Goal: Task Accomplishment & Management: Use online tool/utility

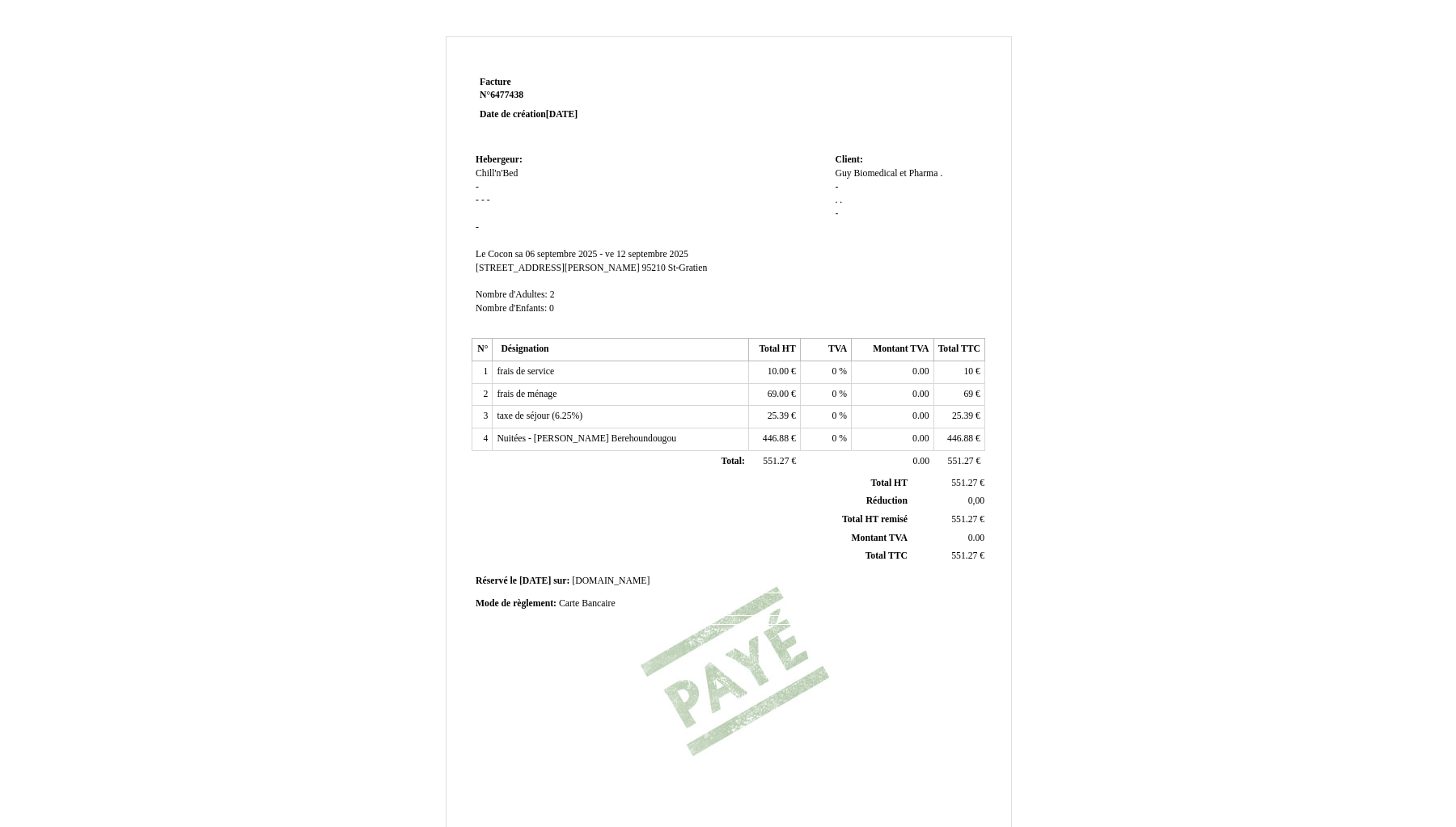
scroll to position [149, 0]
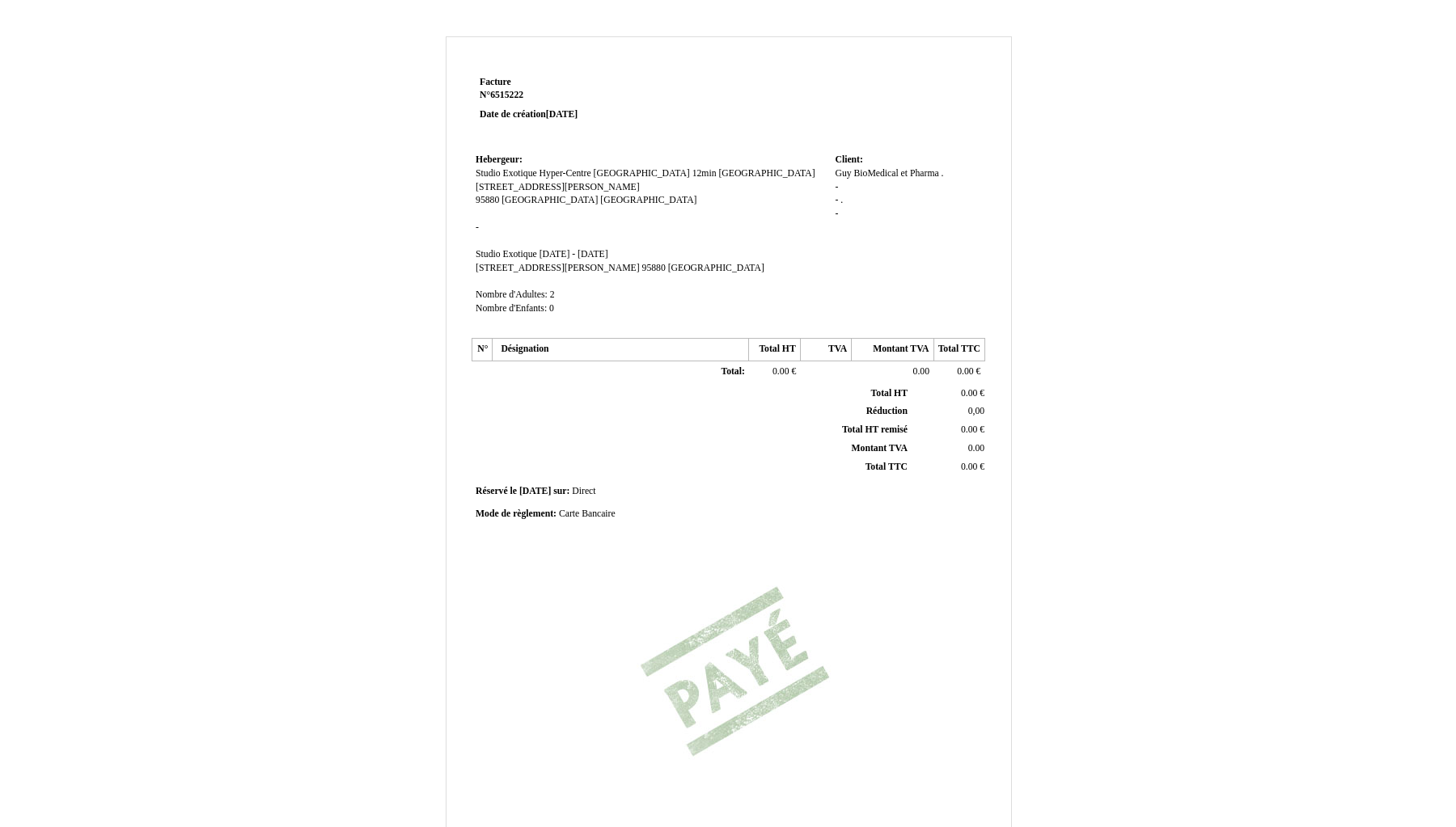
click at [535, 369] on td "Total: Total:" at bounding box center [621, 372] width 256 height 23
click at [529, 349] on th "Désignation" at bounding box center [621, 350] width 256 height 23
click at [535, 343] on th "Désignation" at bounding box center [621, 350] width 256 height 23
click at [534, 373] on td "Total: Total:" at bounding box center [621, 372] width 256 height 23
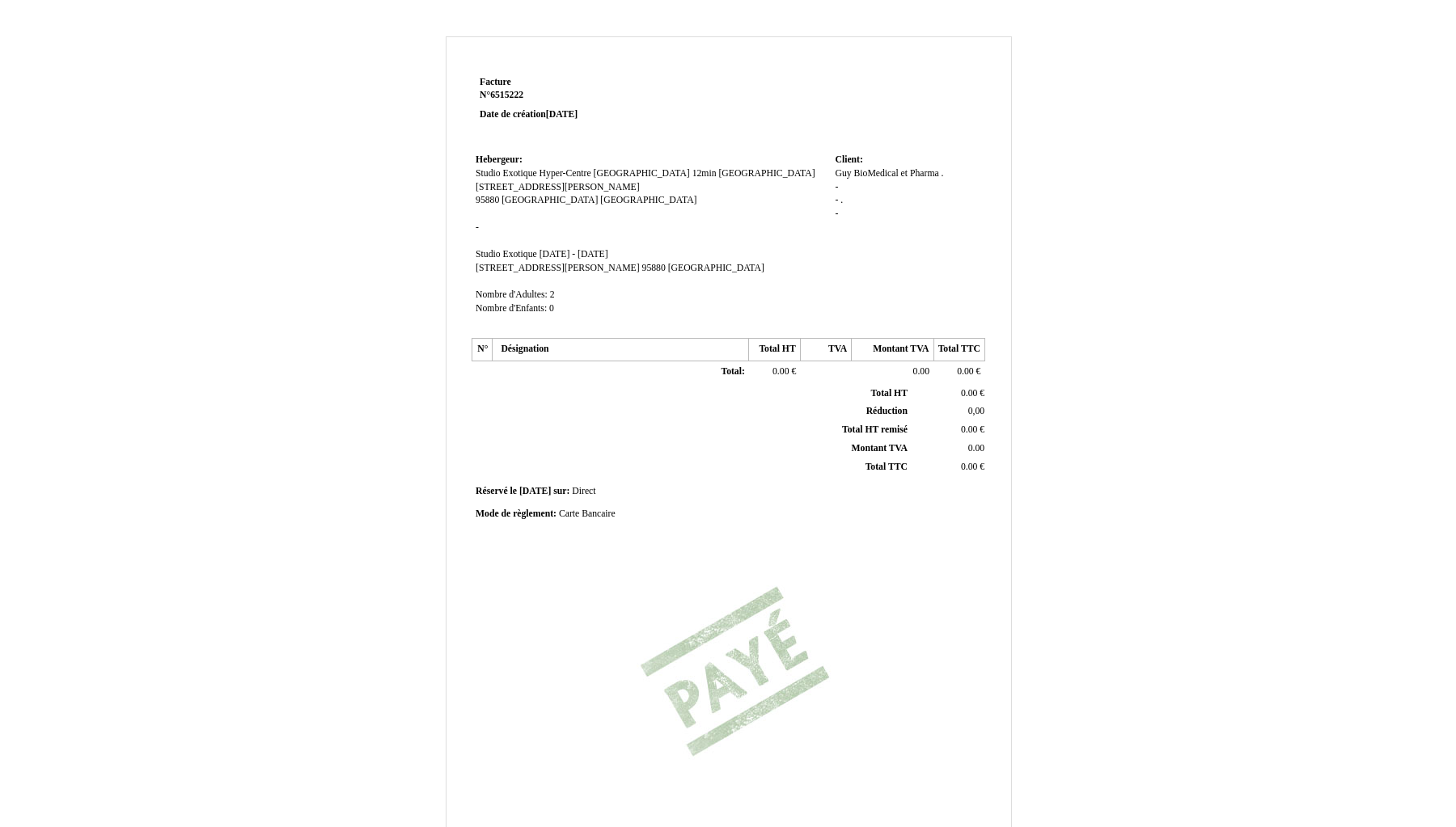
click at [551, 486] on span "[DATE]" at bounding box center [535, 491] width 32 height 10
click at [544, 361] on td "Total: Total:" at bounding box center [621, 372] width 256 height 23
click at [544, 351] on th "Désignation" at bounding box center [621, 350] width 256 height 23
click at [535, 339] on th "Désignation" at bounding box center [621, 350] width 256 height 23
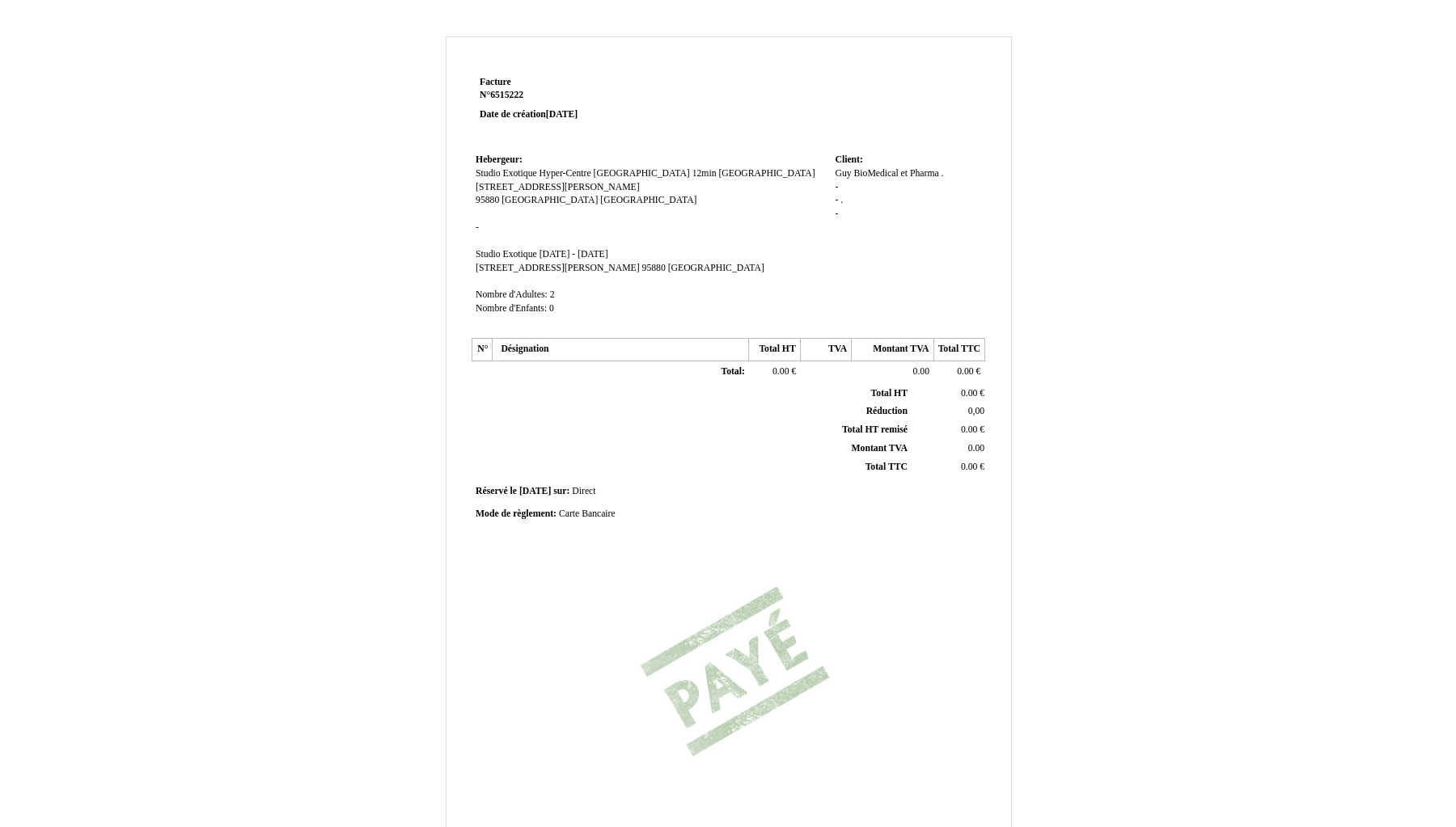
click at [563, 339] on th "Désignation" at bounding box center [621, 350] width 256 height 23
click at [728, 361] on td "Total: Total:" at bounding box center [621, 372] width 256 height 23
click at [547, 367] on td "Total: Total:" at bounding box center [621, 372] width 256 height 23
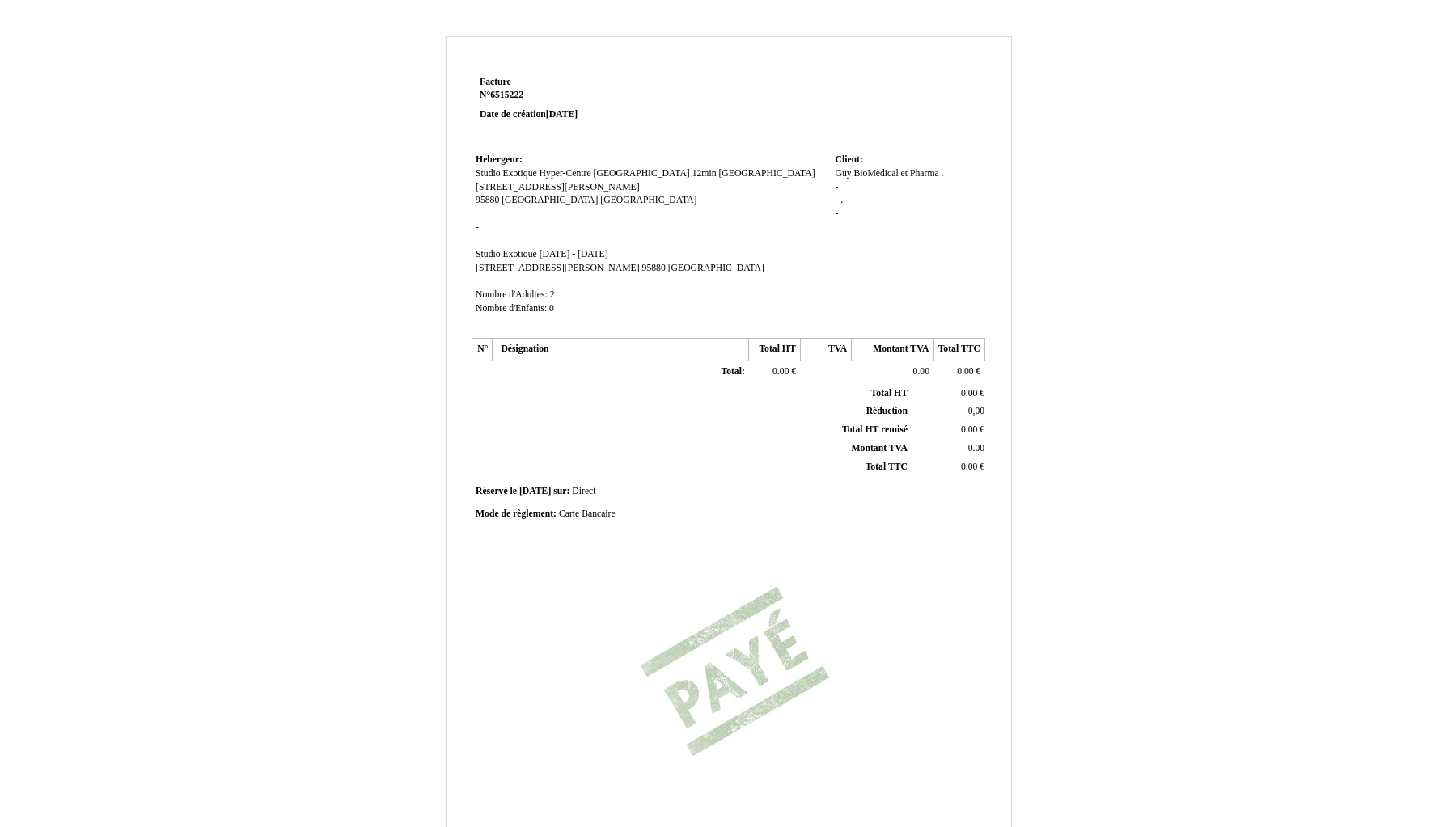
click at [515, 387] on th "Total HT Total HT" at bounding box center [692, 393] width 436 height 18
click at [482, 361] on td at bounding box center [482, 372] width 20 height 23
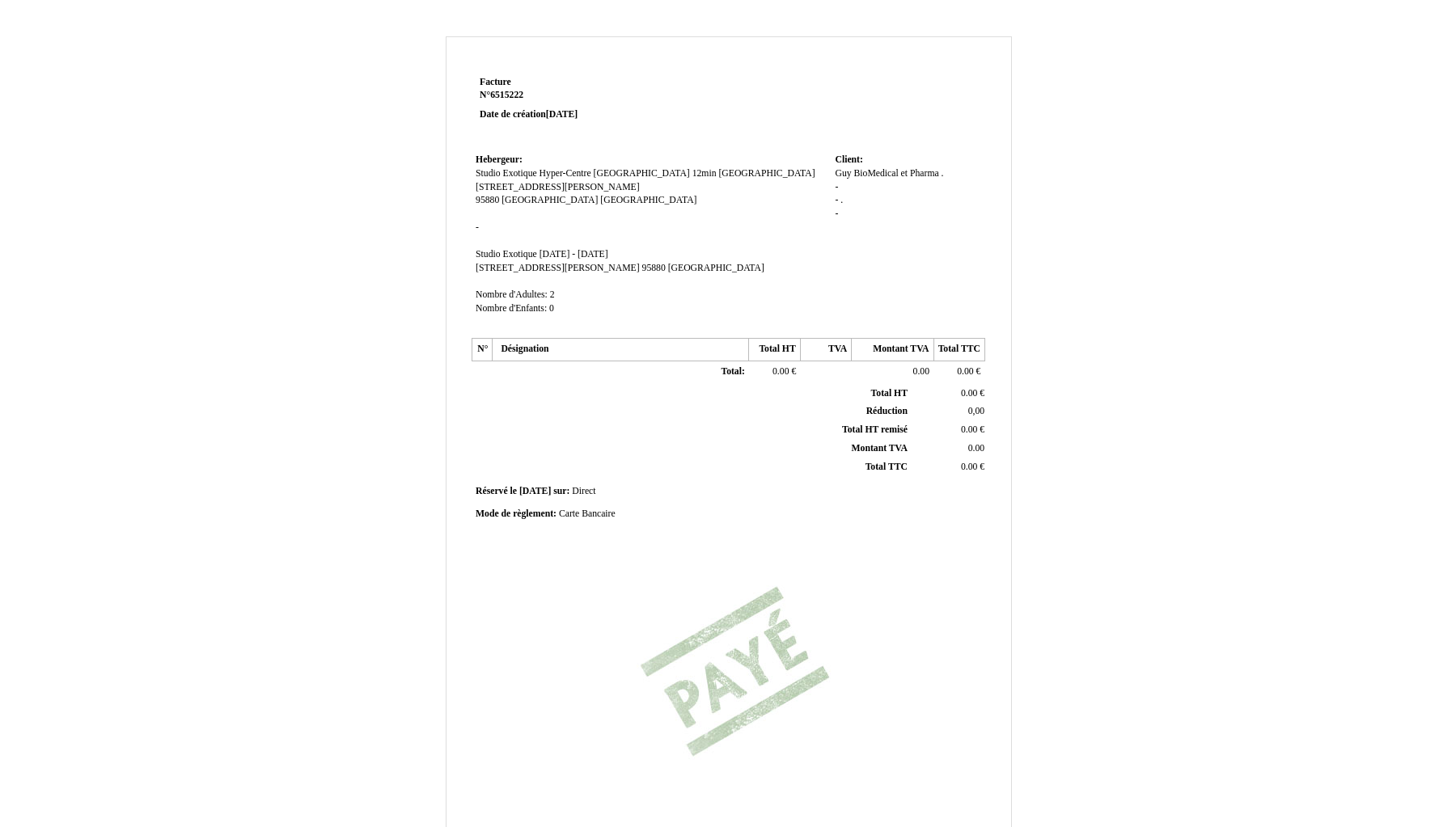
click at [499, 361] on td "Total: Total:" at bounding box center [621, 372] width 256 height 23
click at [558, 403] on th "Réduction Réduction" at bounding box center [692, 412] width 436 height 19
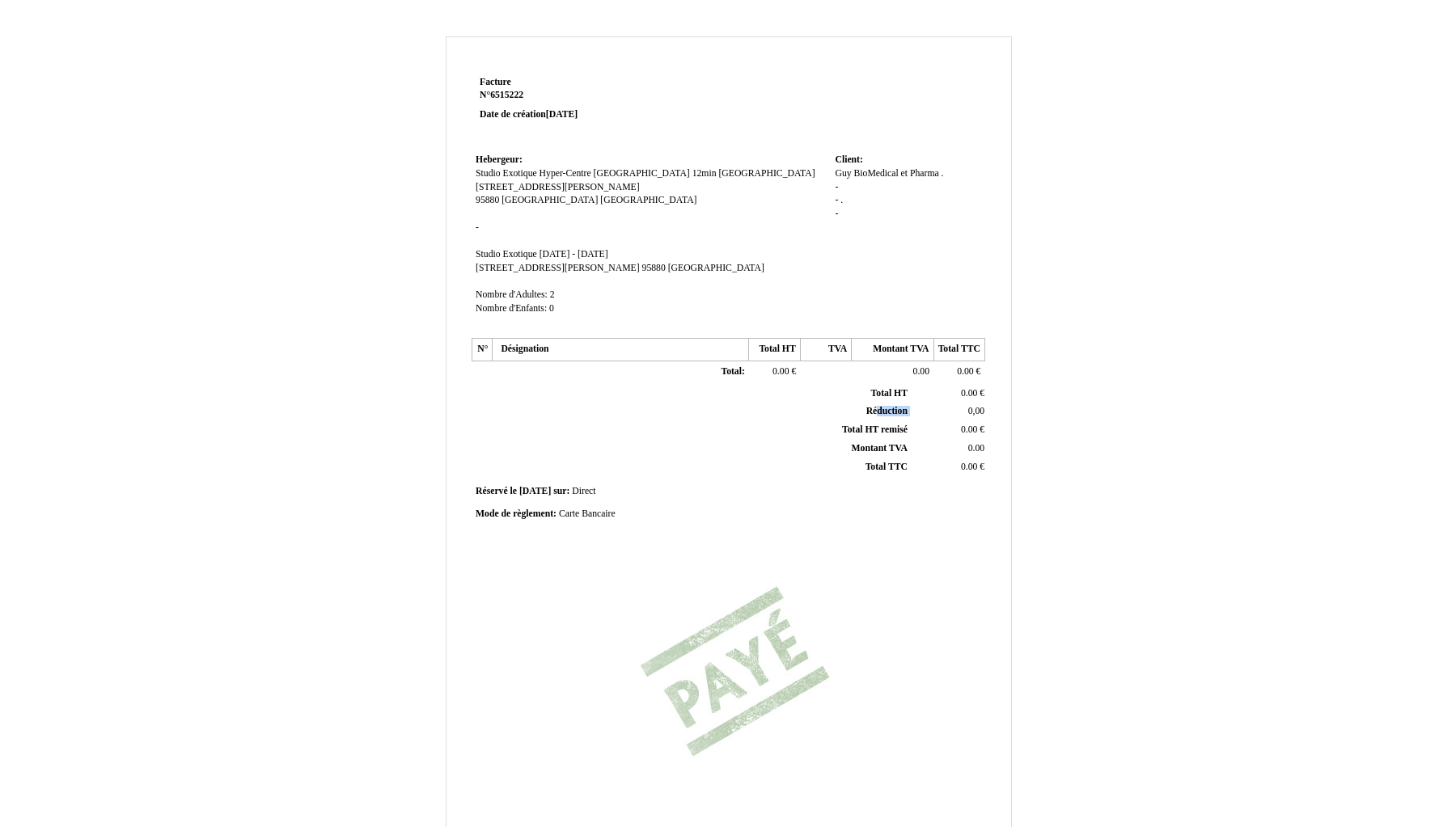
click at [558, 403] on th "Réduction Réduction" at bounding box center [692, 412] width 436 height 19
click at [553, 366] on td "Total: Total:" at bounding box center [621, 372] width 256 height 23
click at [965, 366] on span "0.00" at bounding box center [964, 371] width 16 height 10
click at [946, 365] on input "0.00" at bounding box center [1031, 374] width 186 height 17
type input "170.00"
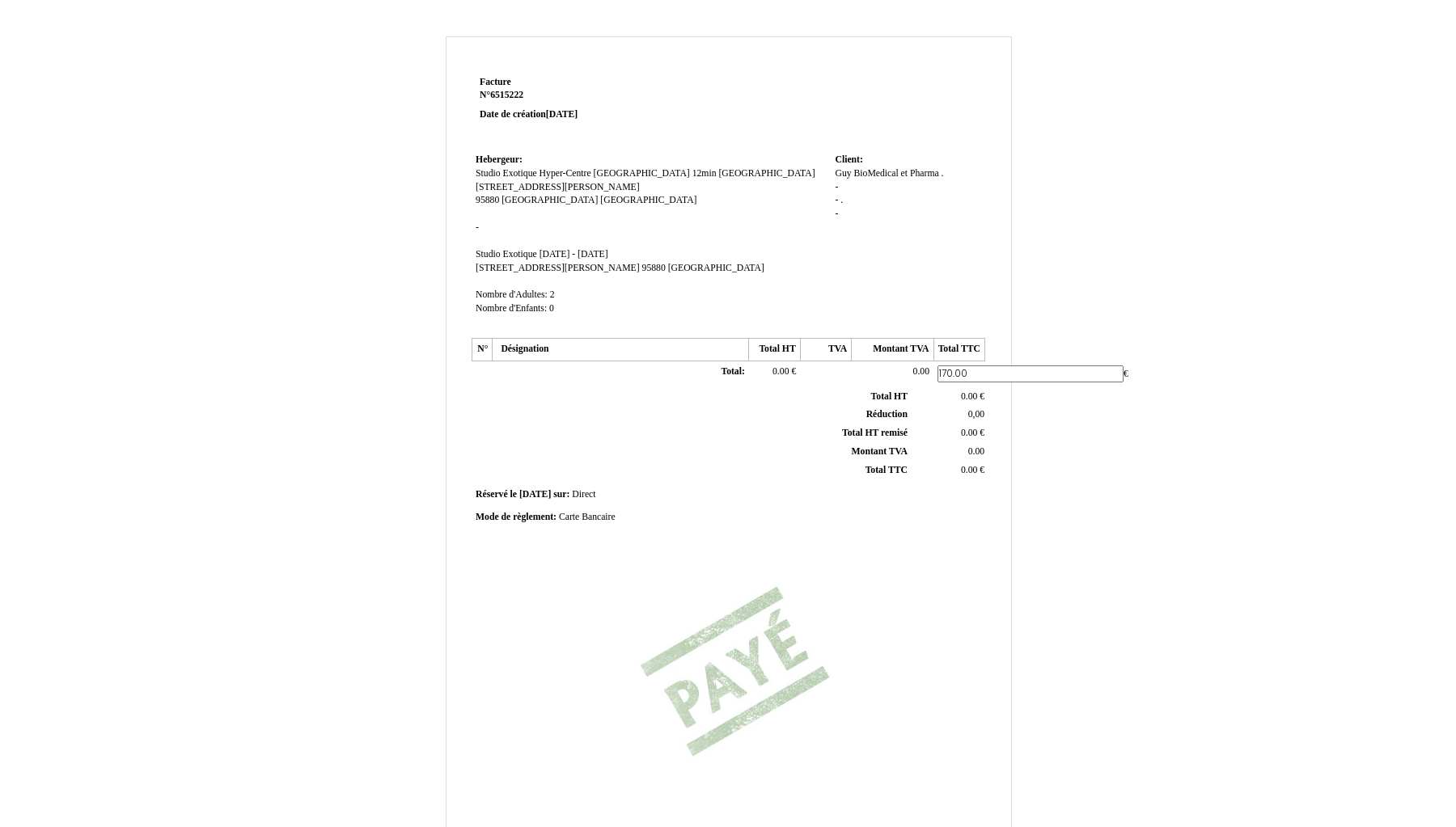
click at [1050, 508] on div "Facture Facture N° 6515222 6515222 Date de création [DATE] [GEOGRAPHIC_DATA]: […" at bounding box center [728, 505] width 946 height 938
click at [972, 462] on span "0.00" at bounding box center [968, 467] width 16 height 10
click at [926, 463] on input "0.00" at bounding box center [1012, 471] width 186 height 17
type input "170.00"
click at [1319, 370] on div "Facture Facture N° 6515222 6515222 Date de création [DATE] [GEOGRAPHIC_DATA]: […" at bounding box center [728, 498] width 1456 height 955
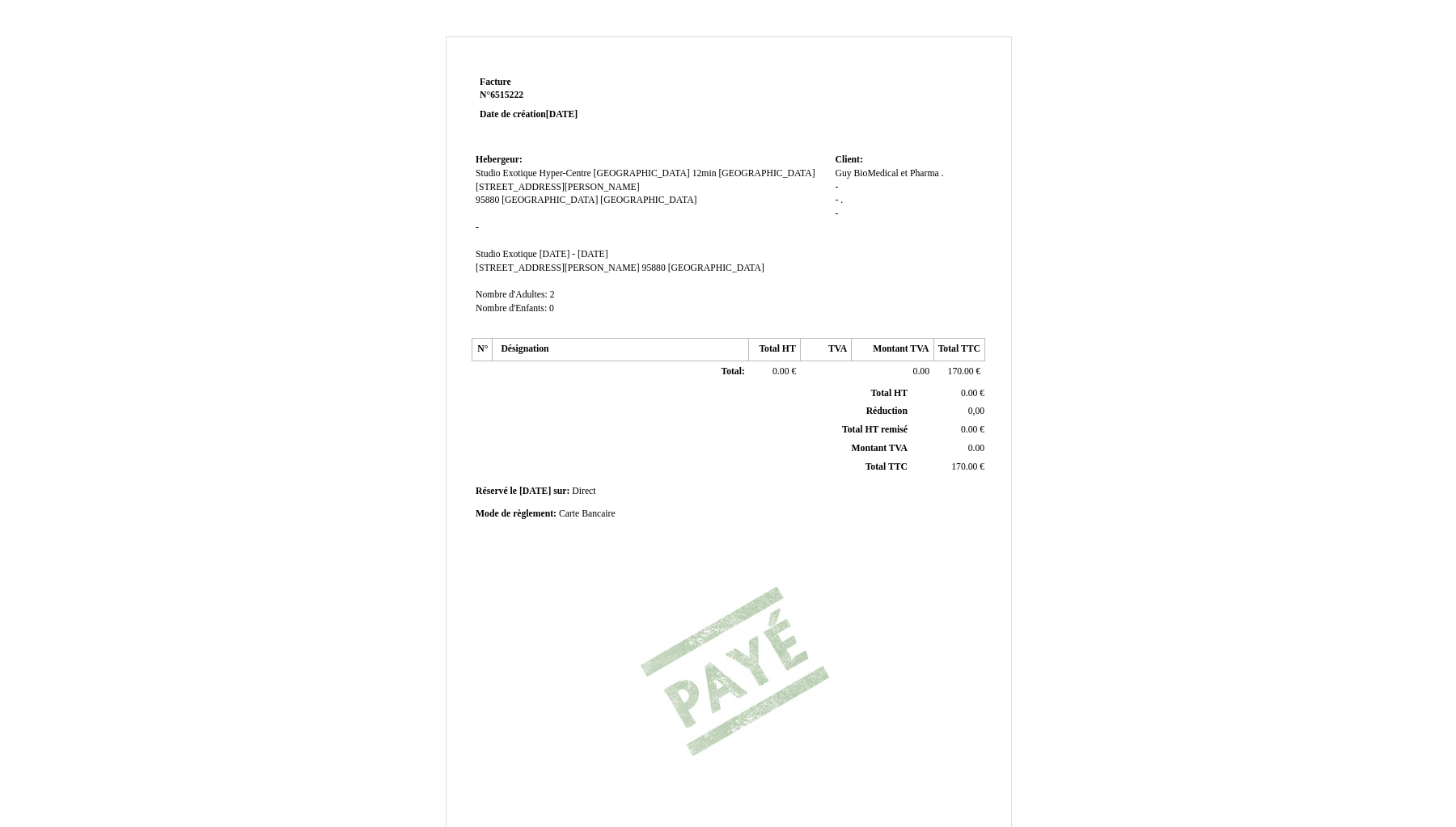
click at [969, 405] on span "0,00" at bounding box center [976, 411] width 16 height 10
click at [1084, 392] on div "Facture Facture N° 6515222 6515222 Date de création [DATE] [GEOGRAPHIC_DATA]: […" at bounding box center [728, 505] width 946 height 938
click at [970, 389] on td "0.00 0.00 €" at bounding box center [949, 393] width 77 height 18
click at [971, 388] on span "0.00" at bounding box center [968, 393] width 16 height 10
click at [1145, 374] on div "Facture Facture N° 6515222 6515222 Date de création [DATE] [GEOGRAPHIC_DATA]: […" at bounding box center [728, 505] width 946 height 938
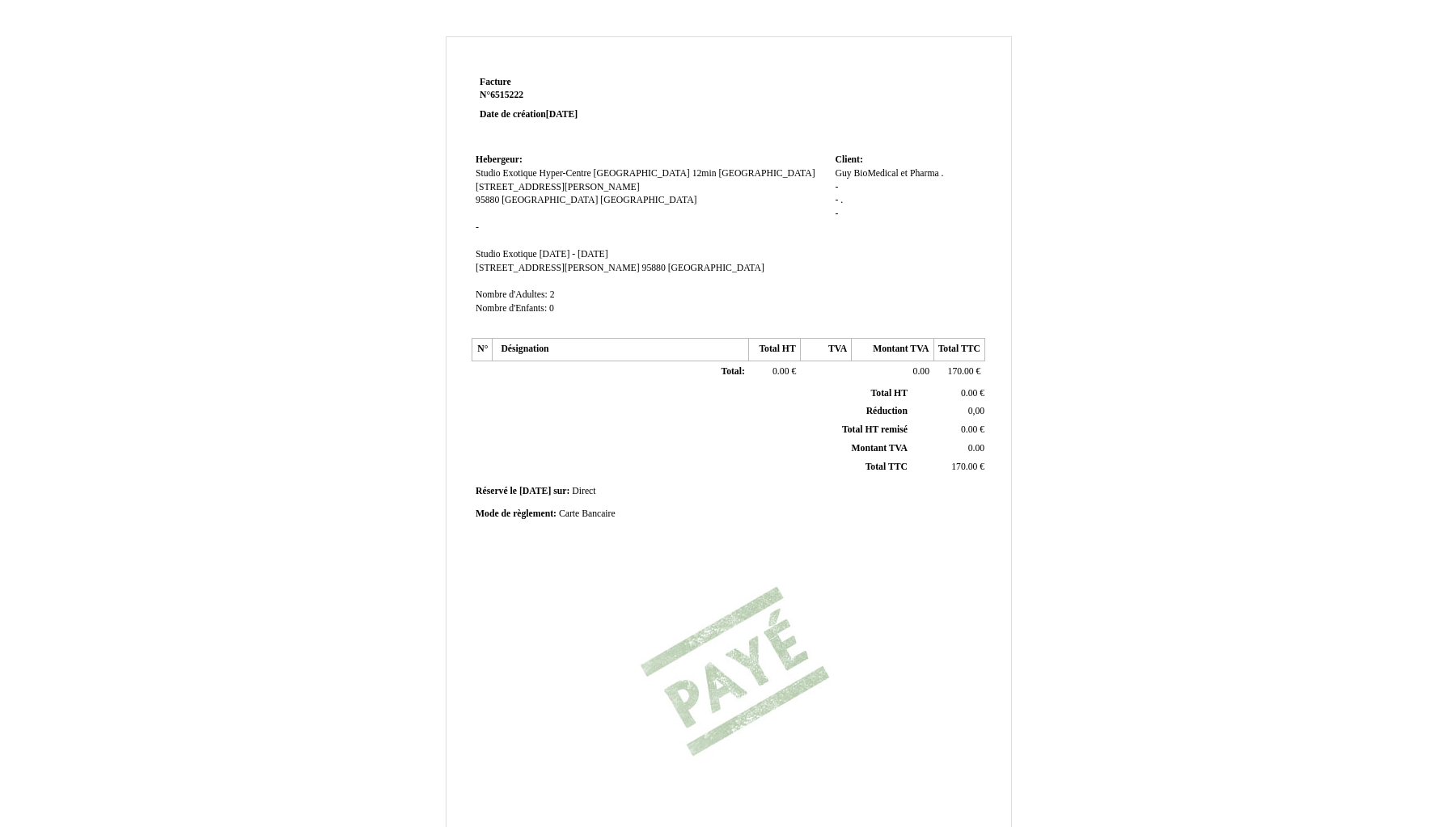
click at [966, 403] on td "0,00 0,00" at bounding box center [949, 412] width 77 height 19
click at [976, 405] on span "0,00" at bounding box center [976, 411] width 16 height 10
click at [929, 409] on input "0,00" at bounding box center [1012, 415] width 186 height 17
type input "0.00"
click at [1176, 519] on div "Facture Facture N° 6515222 6515222 Date de création [DATE] [GEOGRAPHIC_DATA]: […" at bounding box center [728, 505] width 946 height 938
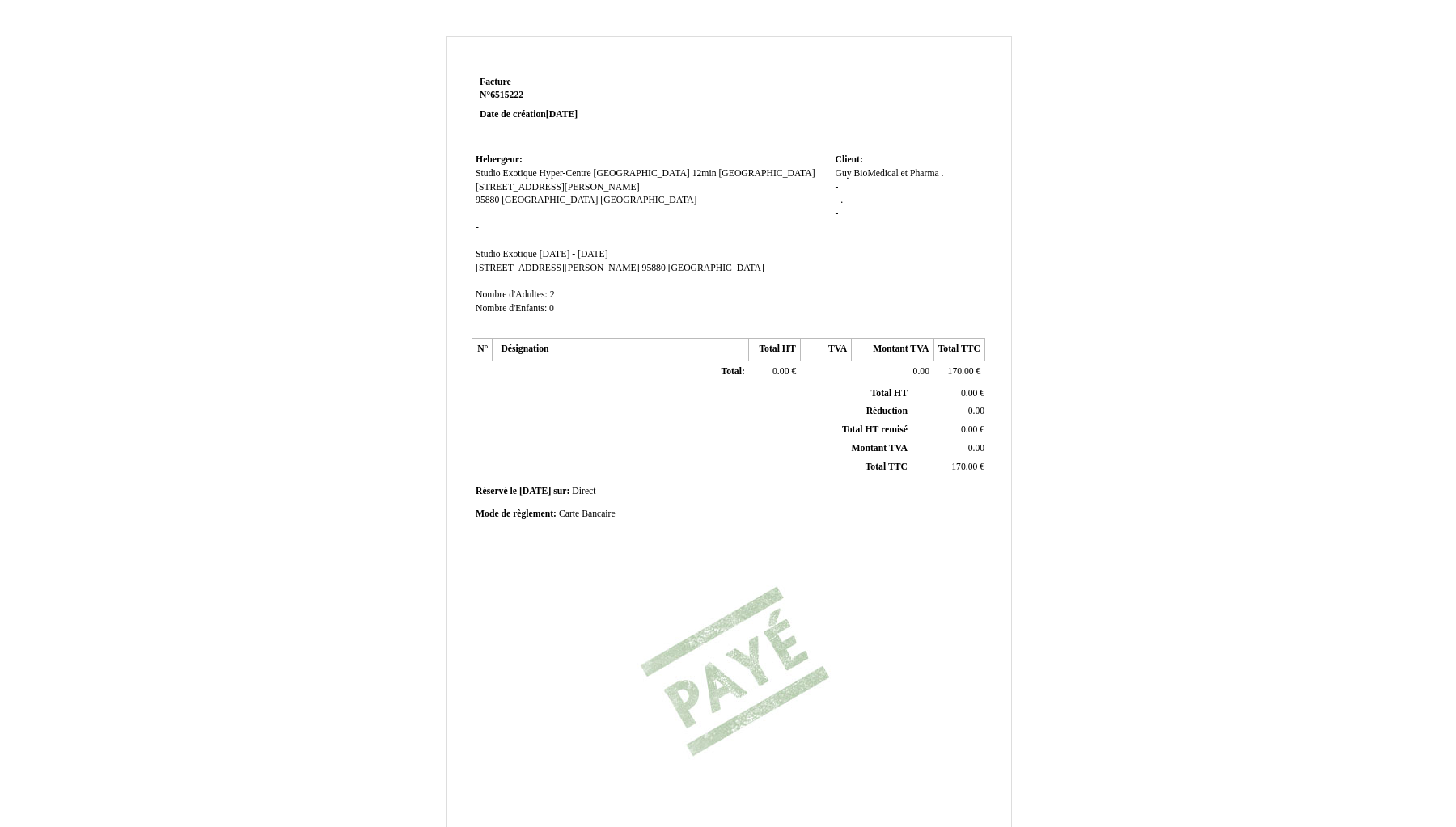
click at [1035, 424] on div "Facture Facture N° 6515222 6515222 Date de création [DATE] [GEOGRAPHIC_DATA]: […" at bounding box center [728, 505] width 946 height 938
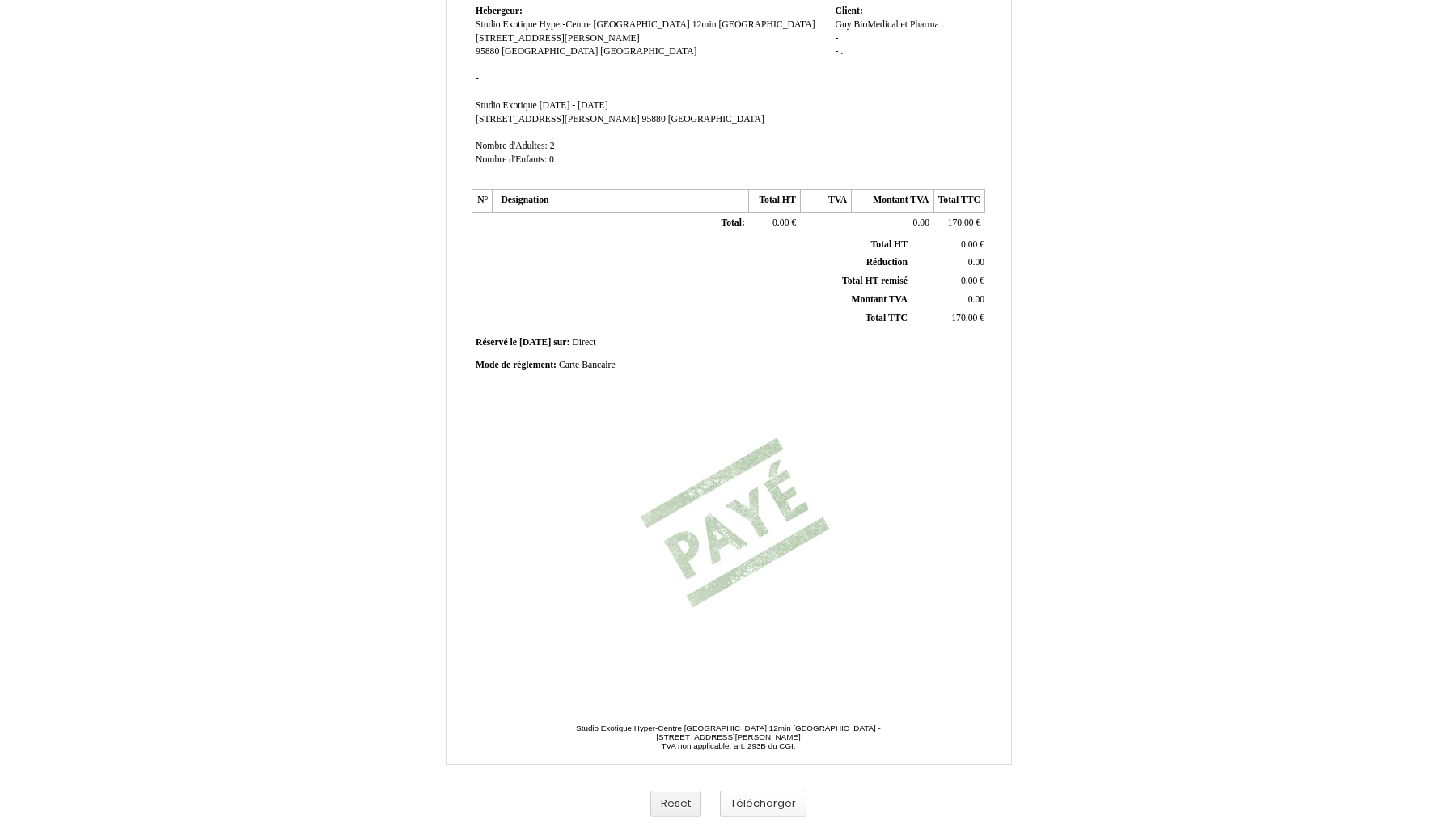
scroll to position [149, 0]
click at [779, 801] on button "Télécharger" at bounding box center [763, 803] width 86 height 26
